Goal: Browse casually: Explore the website without a specific task or goal

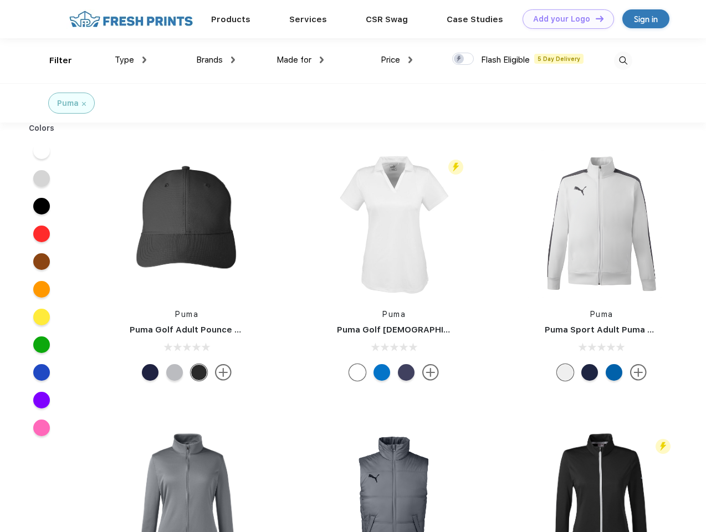
click at [564, 19] on link "Add your Logo Design Tool" at bounding box center [567, 18] width 91 height 19
click at [0, 0] on div "Design Tool" at bounding box center [0, 0] width 0 height 0
click at [594, 18] on link "Add your Logo Design Tool" at bounding box center [567, 18] width 91 height 19
click at [53, 60] on div "Filter" at bounding box center [60, 60] width 23 height 13
click at [131, 60] on span "Type" at bounding box center [124, 60] width 19 height 10
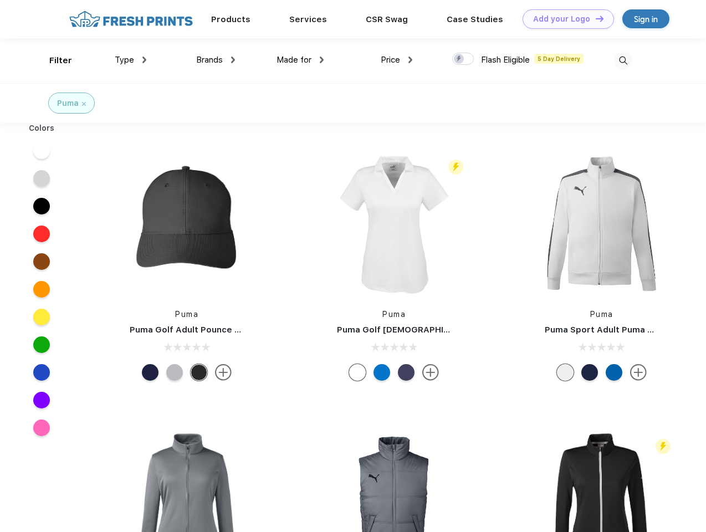
click at [215, 60] on span "Brands" at bounding box center [209, 60] width 27 height 10
click at [300, 60] on span "Made for" at bounding box center [293, 60] width 35 height 10
click at [397, 60] on span "Price" at bounding box center [390, 60] width 19 height 10
click at [463, 59] on div at bounding box center [463, 59] width 22 height 12
click at [459, 59] on input "checkbox" at bounding box center [455, 55] width 7 height 7
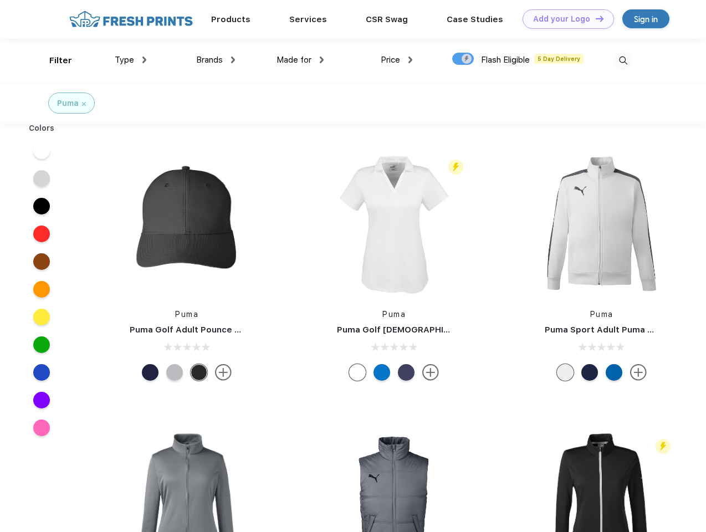
click at [623, 60] on img at bounding box center [623, 61] width 18 height 18
